Goal: Navigation & Orientation: Find specific page/section

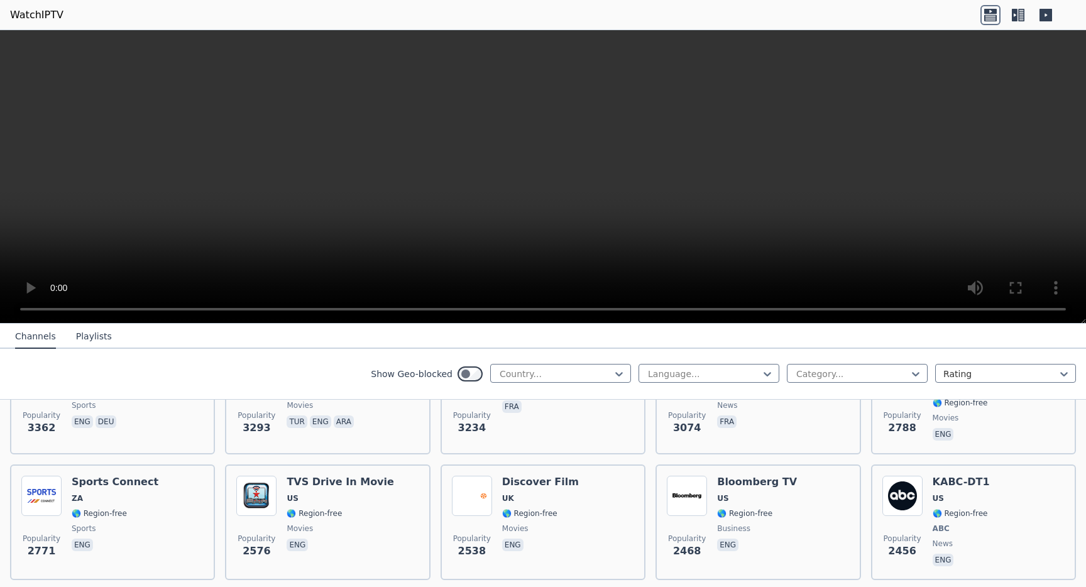
scroll to position [454, 0]
click at [847, 376] on div at bounding box center [852, 374] width 114 height 13
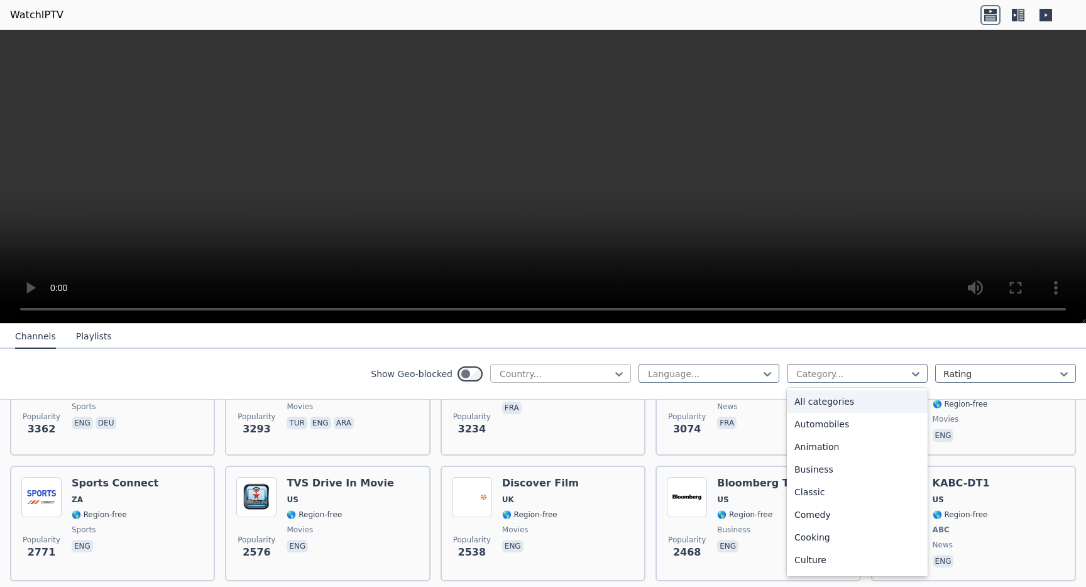
click at [588, 371] on div at bounding box center [555, 374] width 114 height 13
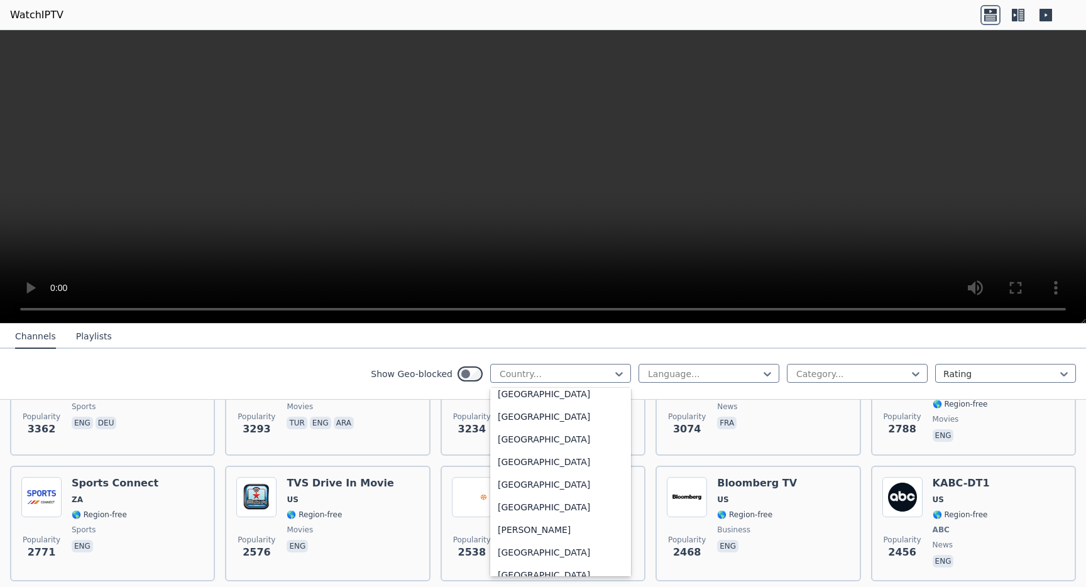
scroll to position [713, 0]
click at [528, 442] on div "[GEOGRAPHIC_DATA]" at bounding box center [560, 435] width 141 height 23
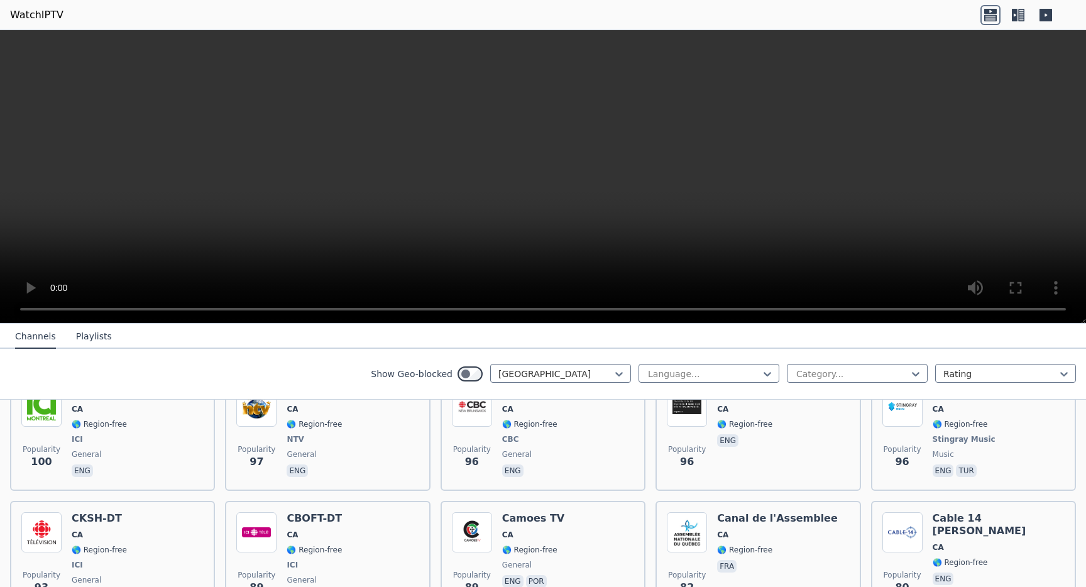
scroll to position [802, 0]
click at [869, 374] on div at bounding box center [852, 374] width 114 height 13
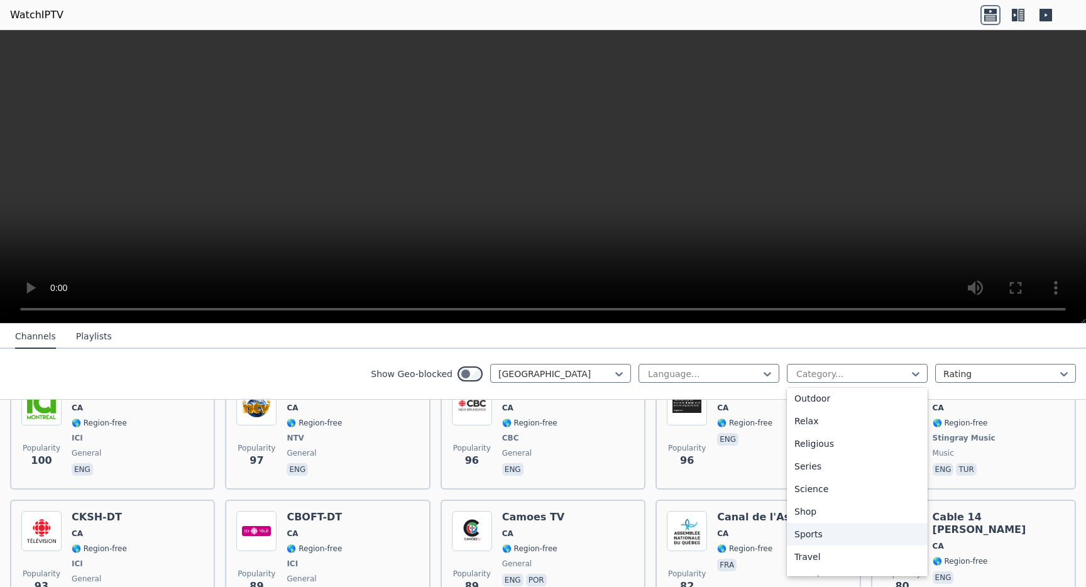
scroll to position [427, 0]
click at [816, 518] on div "Sports" at bounding box center [857, 517] width 141 height 23
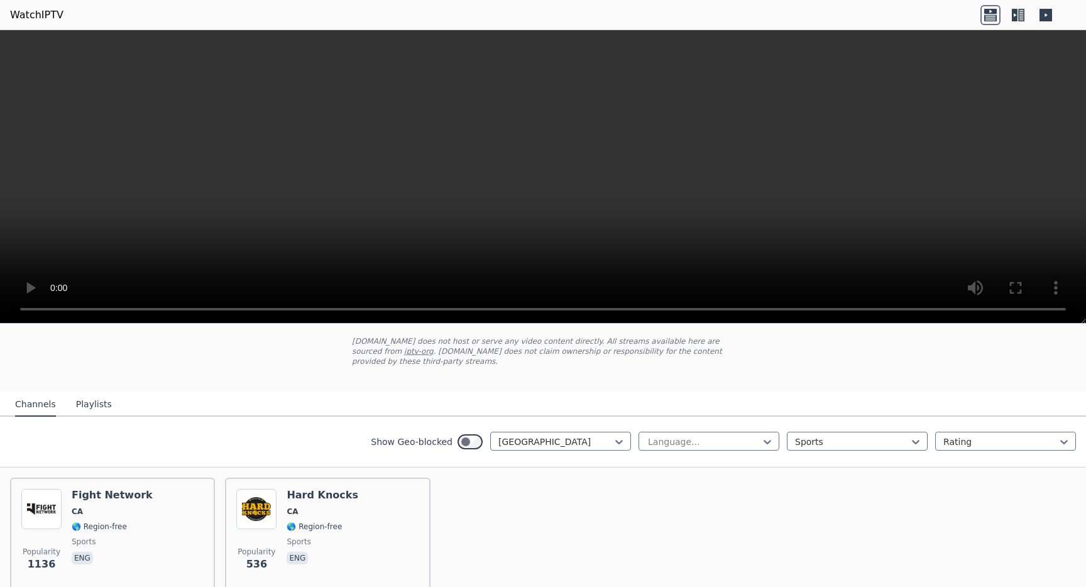
scroll to position [126, 0]
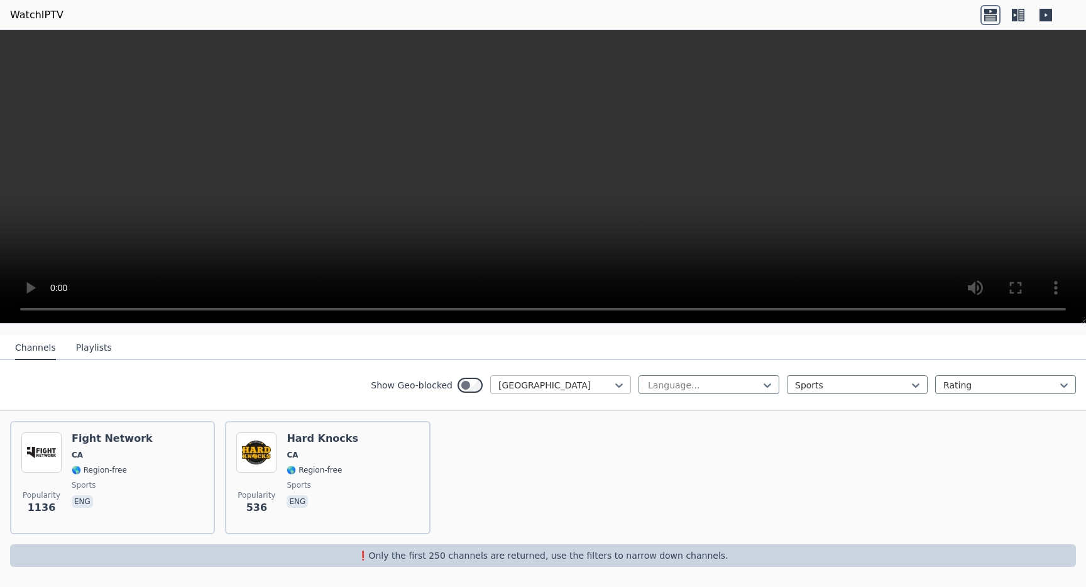
click at [551, 383] on div at bounding box center [555, 385] width 114 height 13
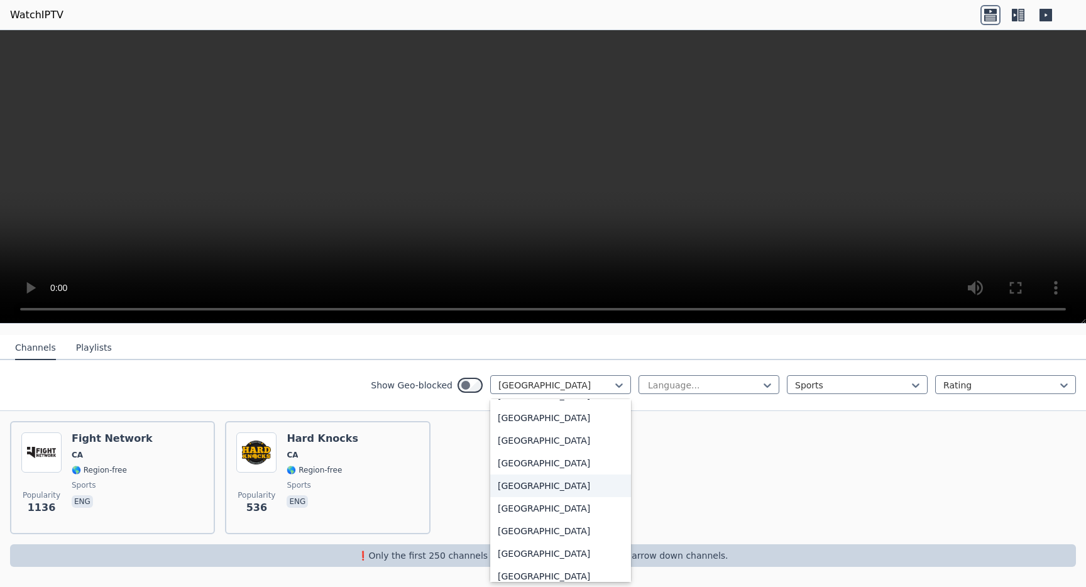
scroll to position [4334, 0]
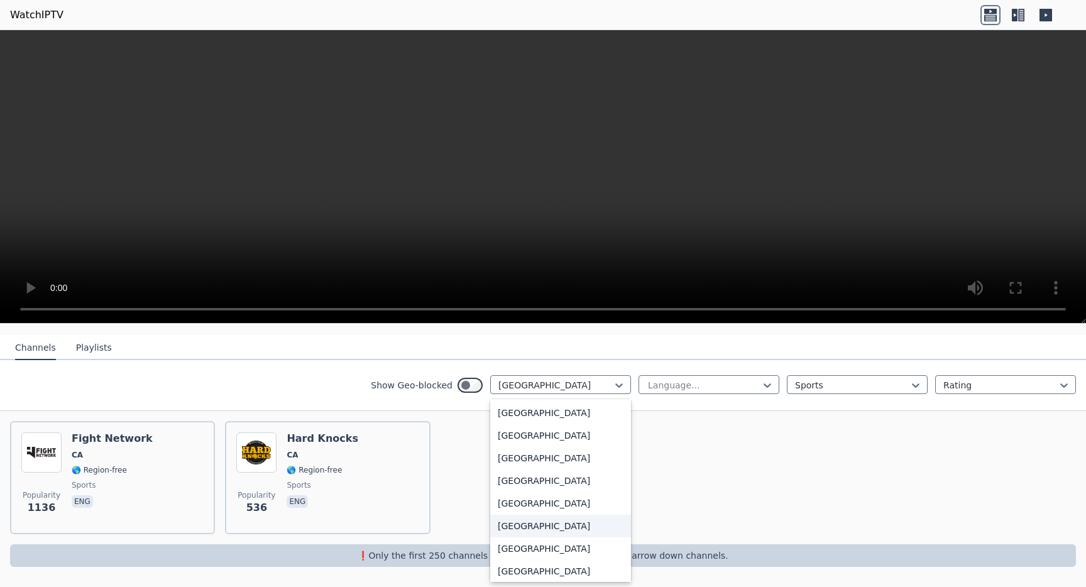
click at [539, 523] on div "[GEOGRAPHIC_DATA]" at bounding box center [560, 526] width 141 height 23
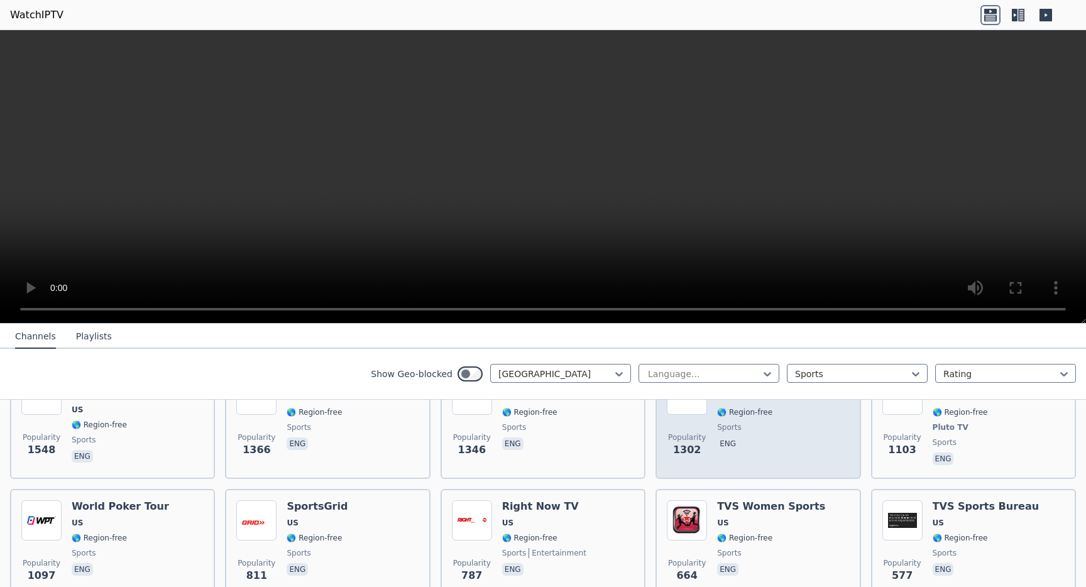
scroll to position [182, 0]
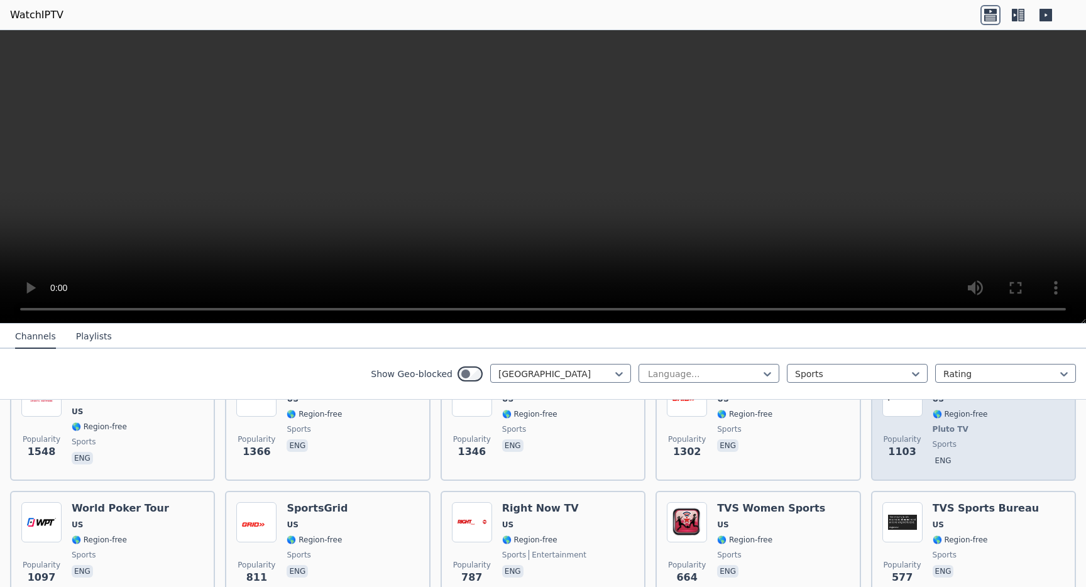
click at [963, 432] on span "Pluto TV" at bounding box center [951, 429] width 36 height 10
click at [918, 442] on span "Popularity" at bounding box center [903, 439] width 38 height 10
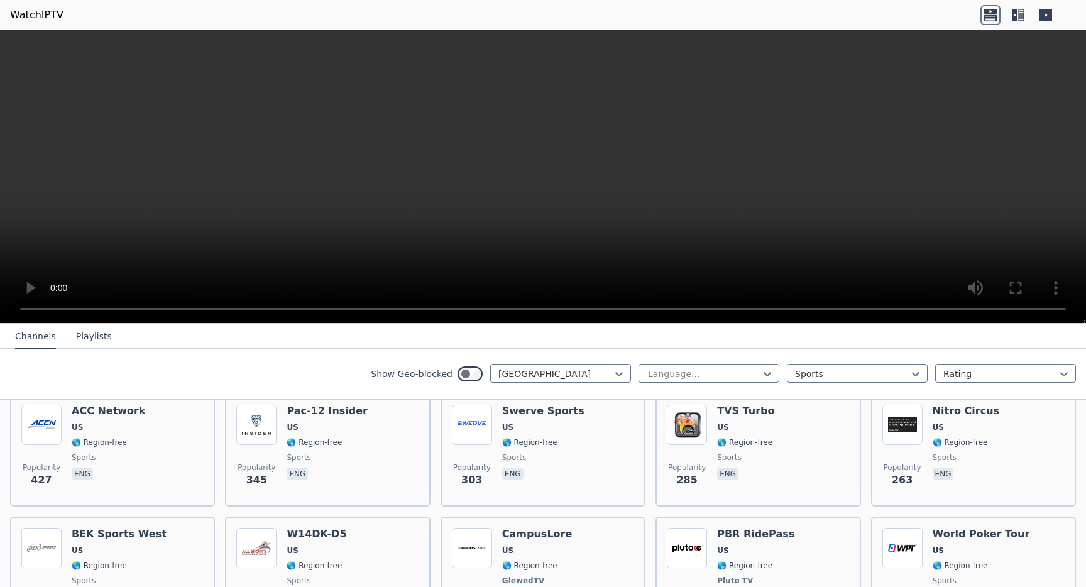
scroll to position [400, 0]
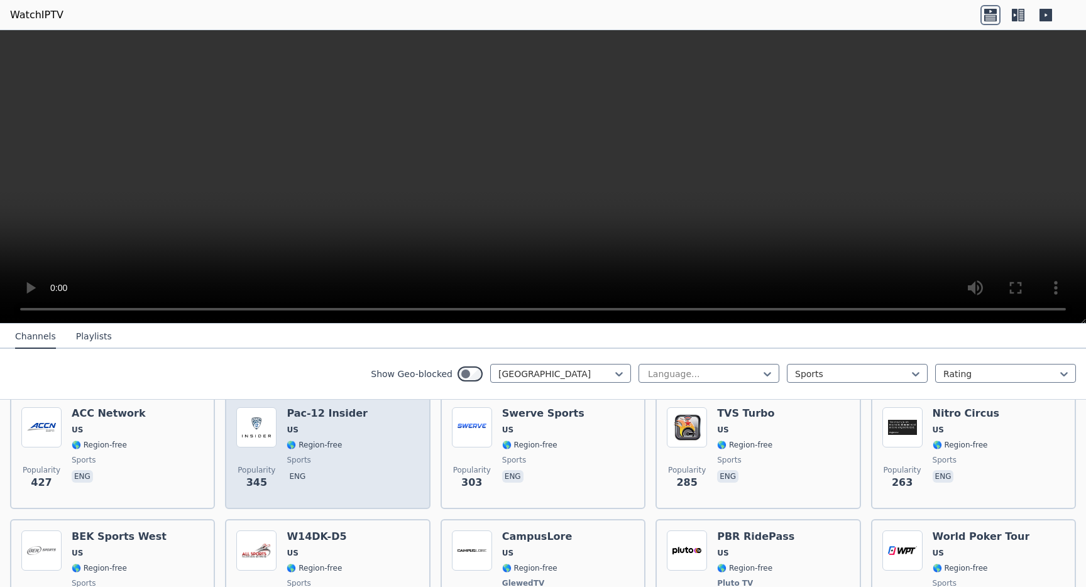
scroll to position [126, 0]
